Goal: Obtain resource: Download file/media

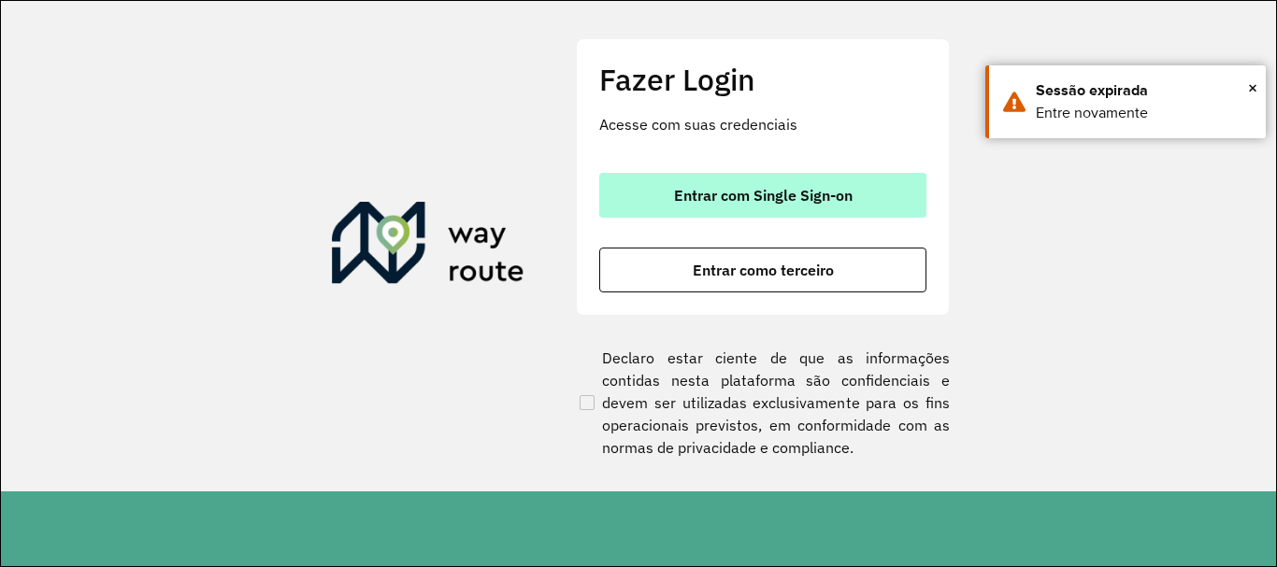
click at [805, 182] on button "Entrar com Single Sign-on" at bounding box center [762, 195] width 327 height 45
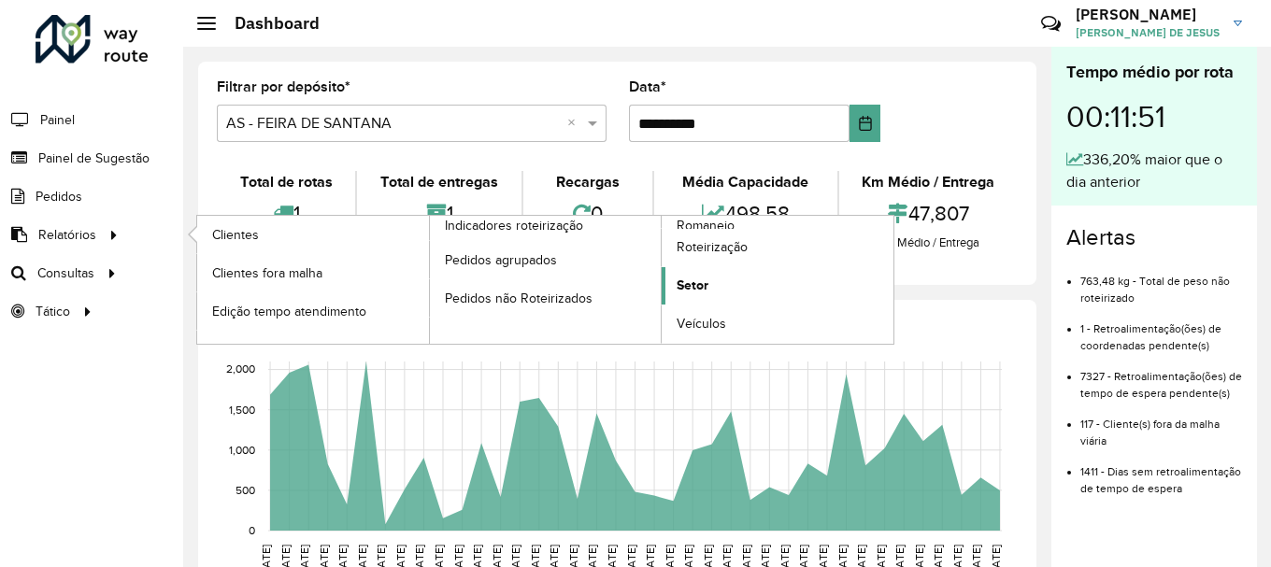
click at [695, 279] on span "Setor" at bounding box center [693, 286] width 32 height 20
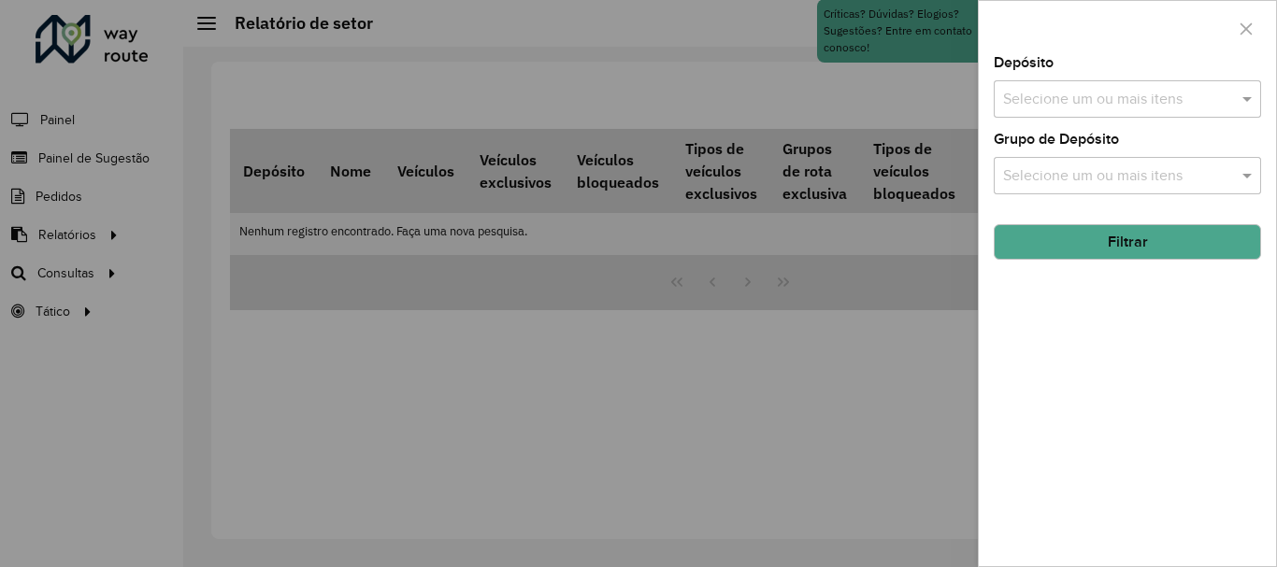
click at [1159, 100] on input "text" at bounding box center [1117, 100] width 239 height 22
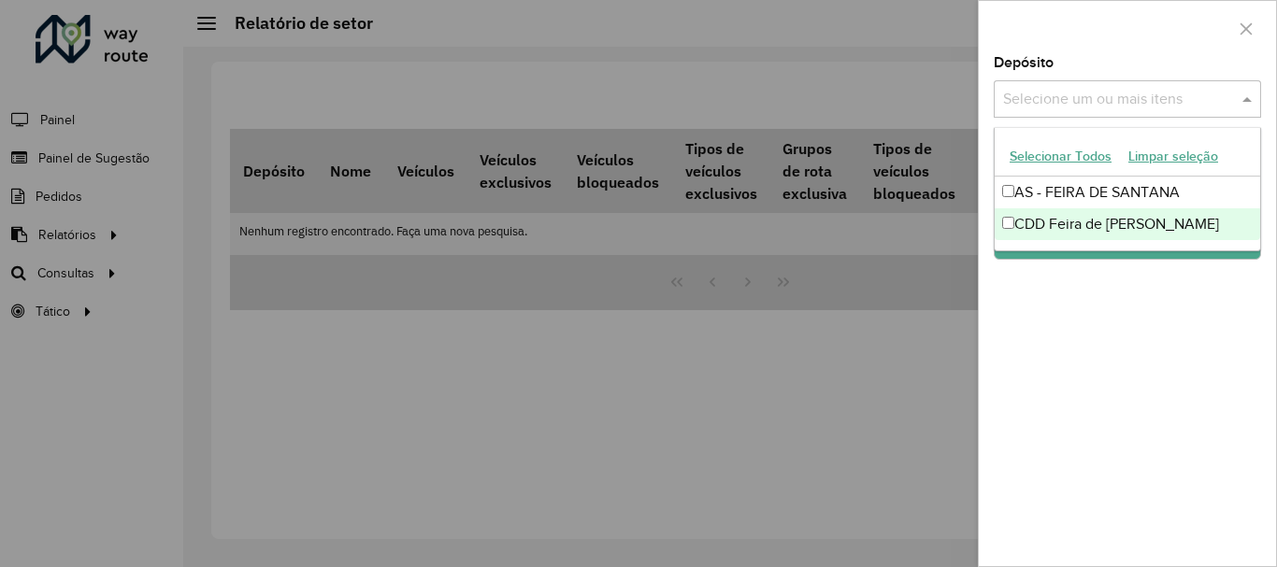
click at [1082, 217] on div "CDD Feira de [PERSON_NAME]" at bounding box center [1127, 224] width 265 height 32
click at [1067, 314] on div "Depósito Selecione um ou mais itens CDD Feira de Santana × × Grupo de Depósito …" at bounding box center [1127, 311] width 297 height 510
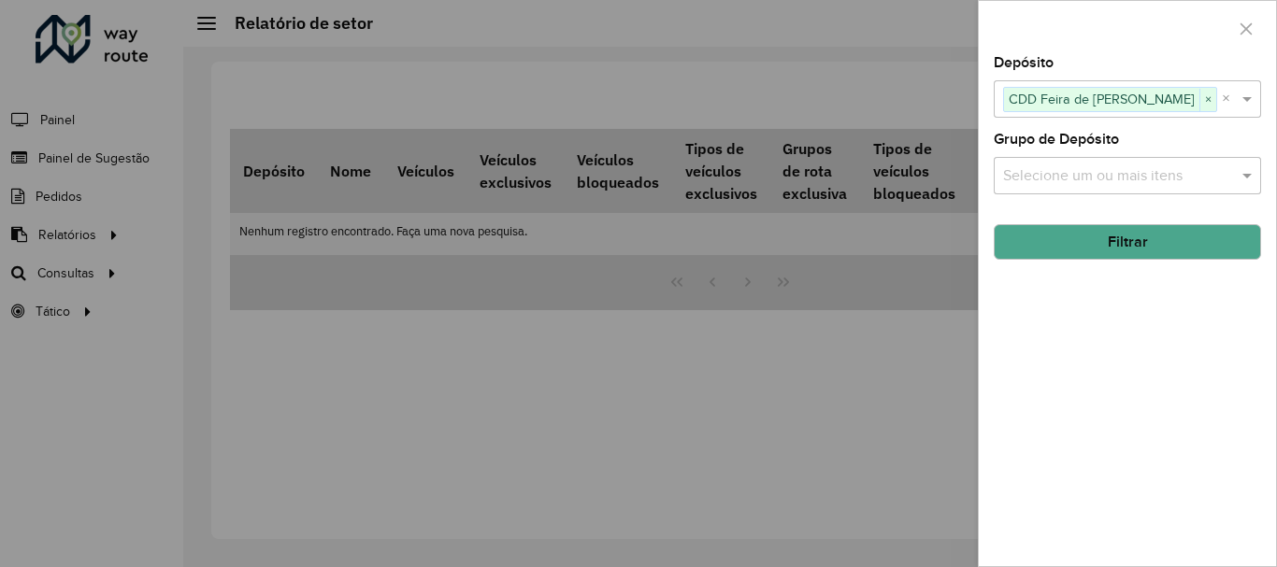
click at [1096, 239] on button "Filtrar" at bounding box center [1127, 242] width 267 height 36
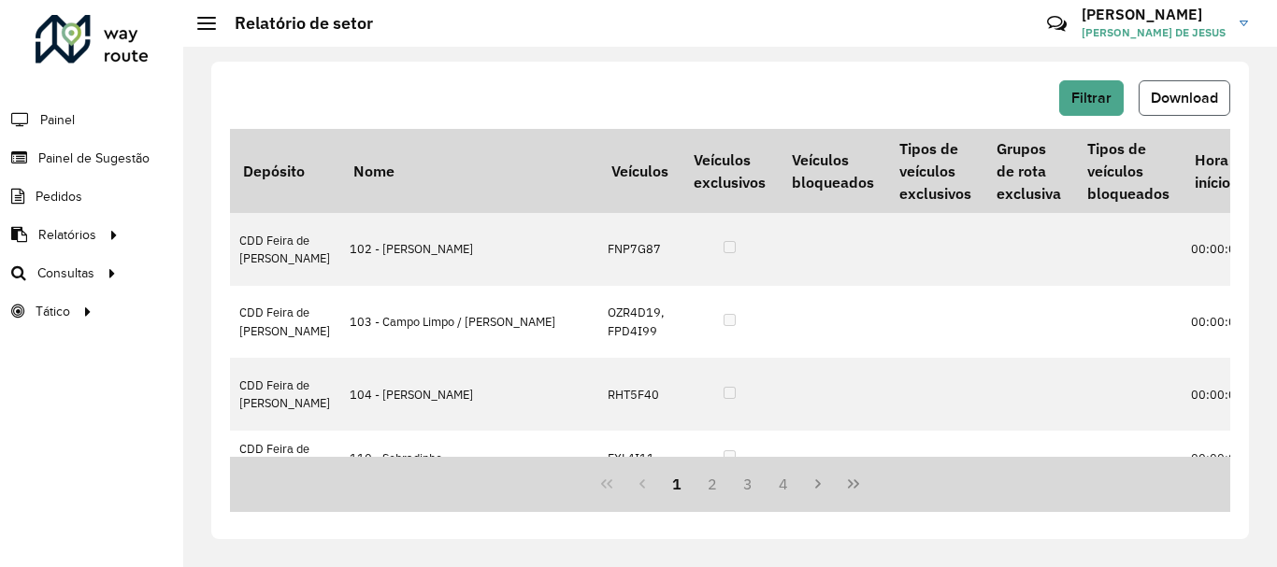
click at [1182, 93] on span "Download" at bounding box center [1184, 98] width 67 height 16
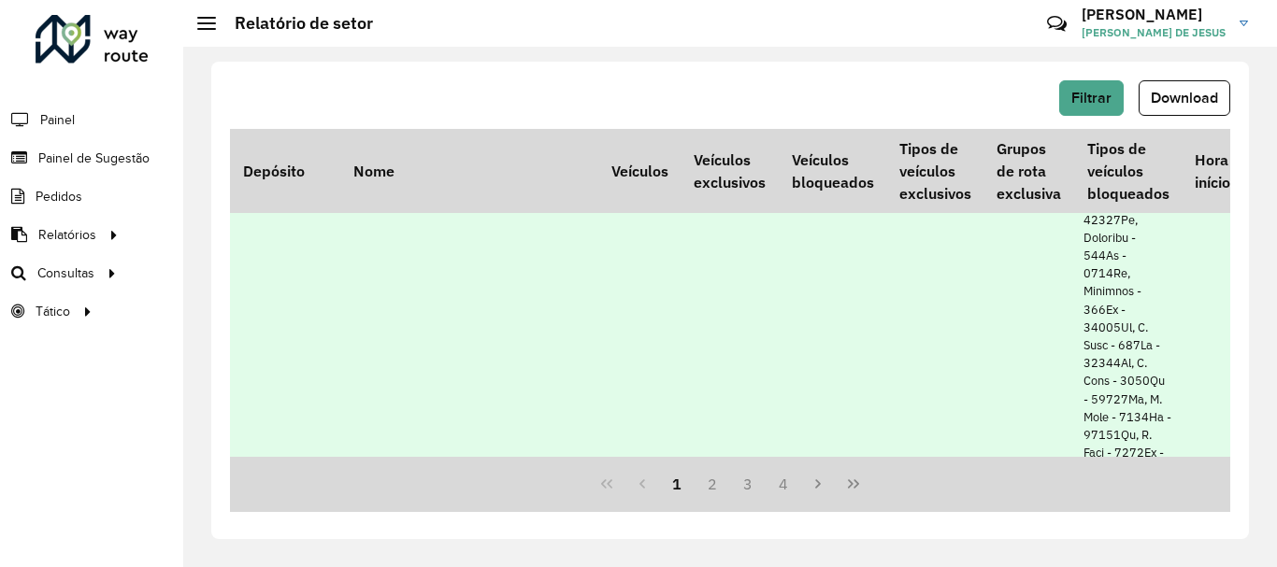
scroll to position [2430, 0]
